Goal: Navigation & Orientation: Find specific page/section

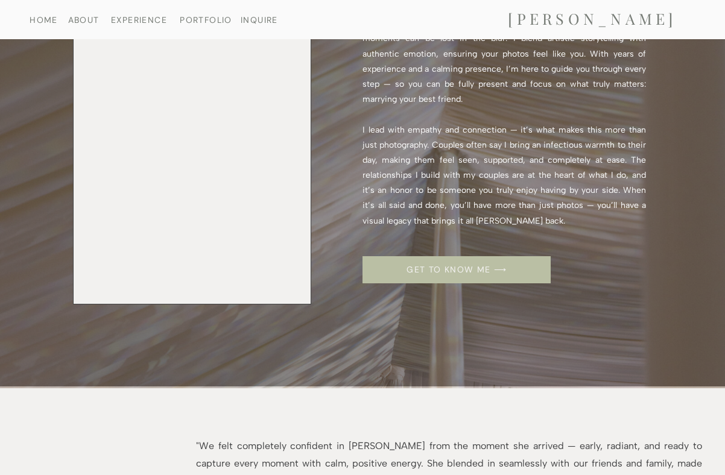
scroll to position [1637, 0]
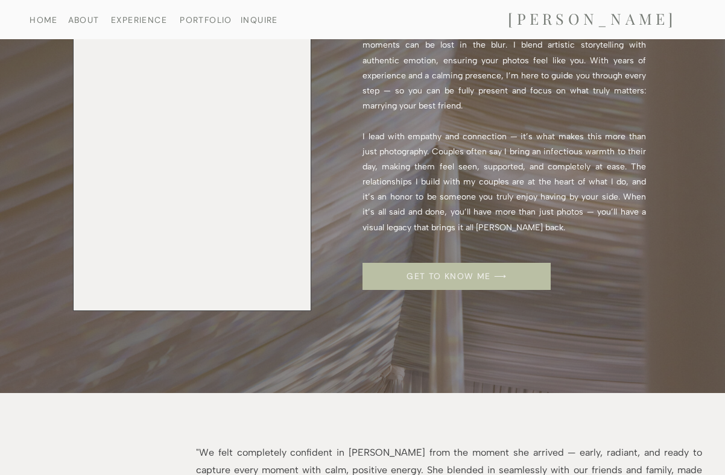
click at [196, 16] on nav "PORTFOLIO" at bounding box center [206, 20] width 62 height 8
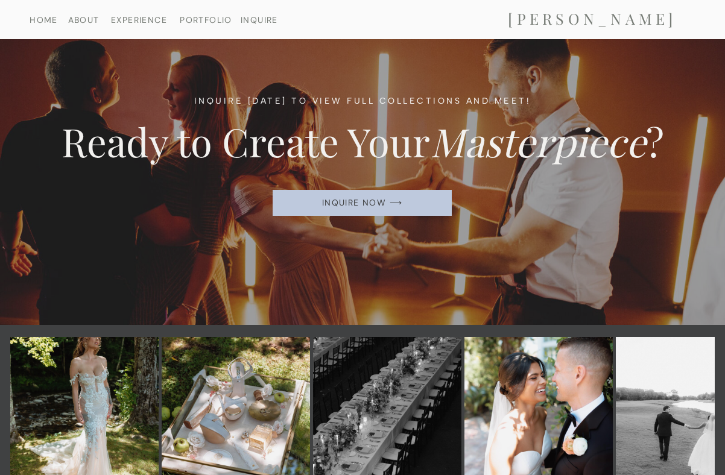
scroll to position [21511, 0]
